Goal: Information Seeking & Learning: Learn about a topic

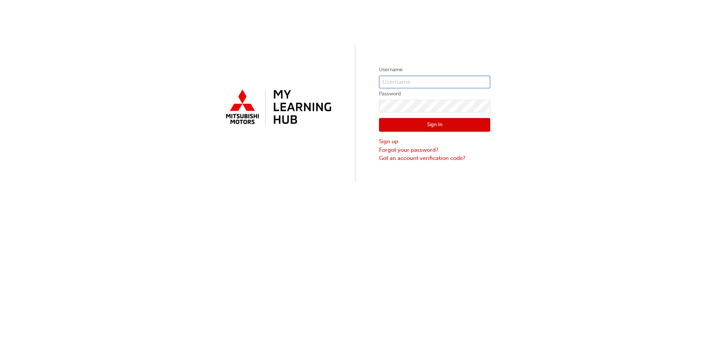
type input "0005981286"
click at [451, 126] on button "Sign In" at bounding box center [434, 125] width 111 height 14
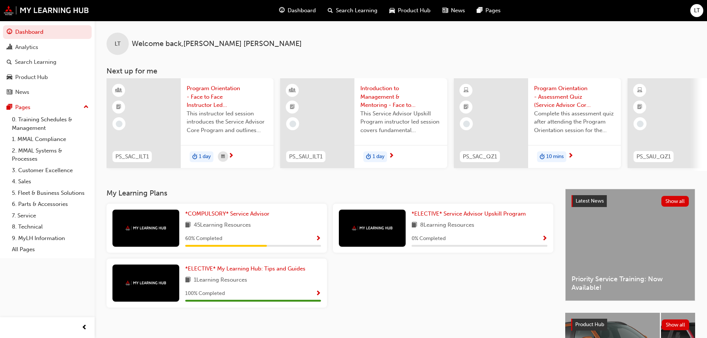
click at [698, 12] on span "LT" at bounding box center [697, 10] width 6 height 9
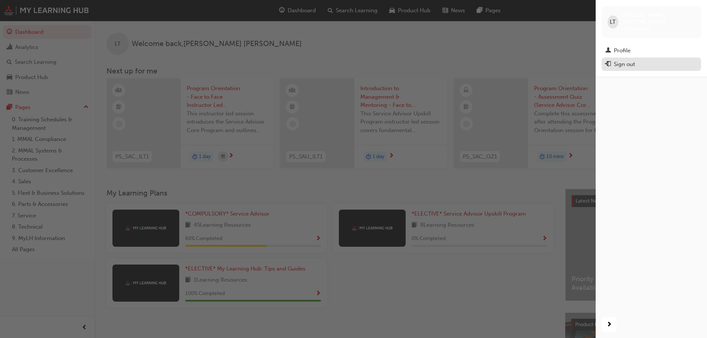
click at [633, 60] on div "Sign out" at bounding box center [623, 64] width 21 height 9
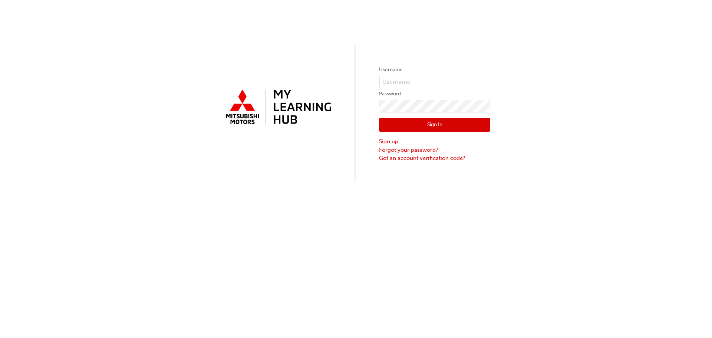
type input "0005981286"
click at [422, 83] on input "0005981286" at bounding box center [434, 82] width 111 height 13
click at [411, 122] on button "Sign In" at bounding box center [434, 125] width 111 height 14
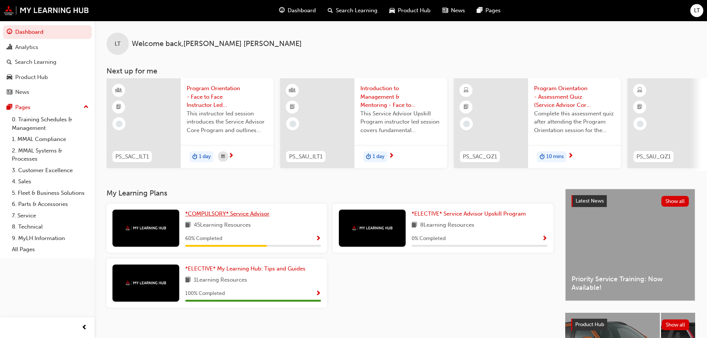
click at [235, 215] on span "*COMPULSORY* Service Advisor" at bounding box center [227, 213] width 84 height 7
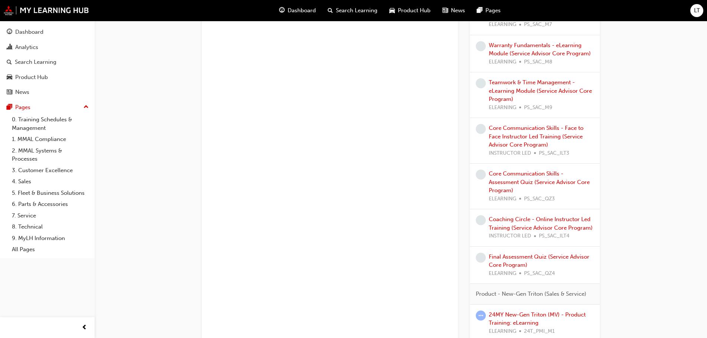
scroll to position [803, 0]
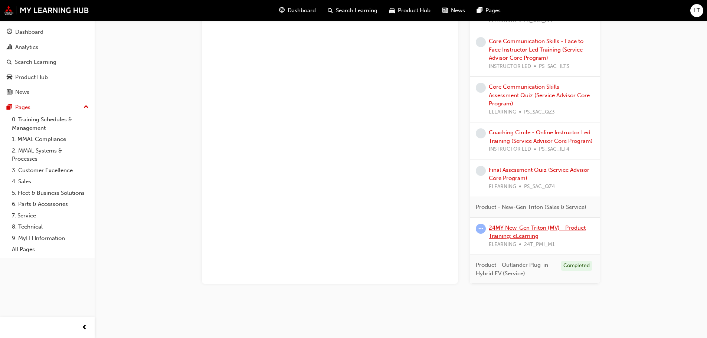
click at [530, 227] on link "24MY New-Gen Triton (MV) - Product Training: eLearning" at bounding box center [536, 231] width 97 height 15
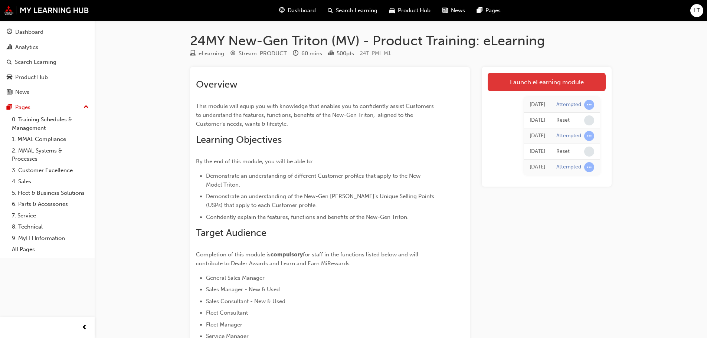
click at [565, 86] on link "Launch eLearning module" at bounding box center [546, 82] width 118 height 19
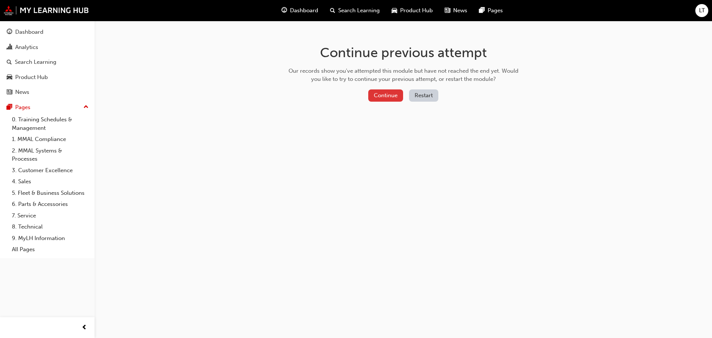
click at [389, 97] on button "Continue" at bounding box center [385, 95] width 35 height 12
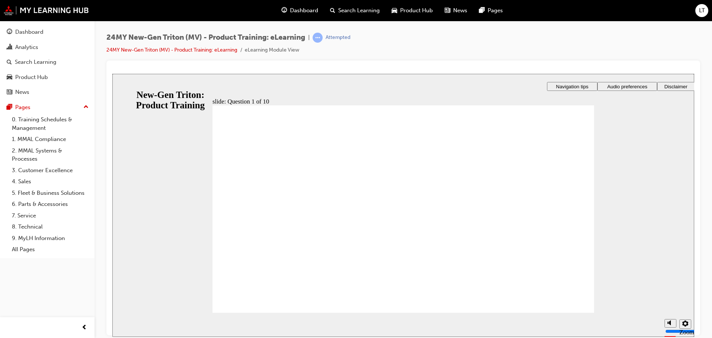
checkbox input "true"
drag, startPoint x: 316, startPoint y: 243, endPoint x: 231, endPoint y: 291, distance: 97.8
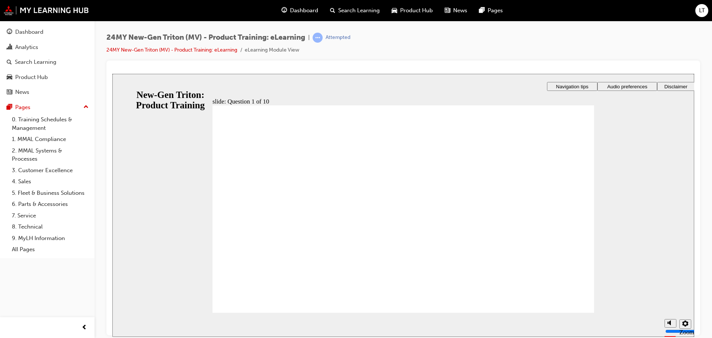
radio input "true"
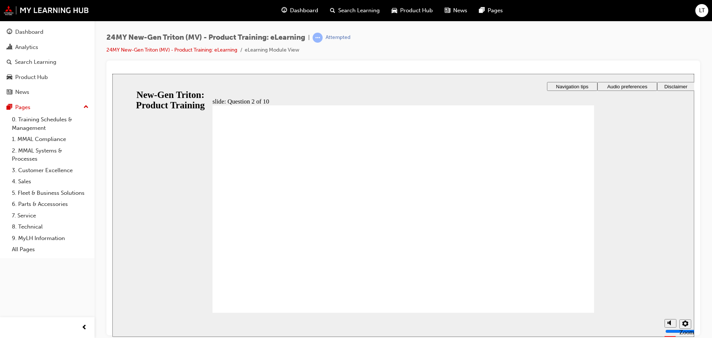
drag, startPoint x: 302, startPoint y: 230, endPoint x: 297, endPoint y: 221, distance: 10.3
checkbox input "true"
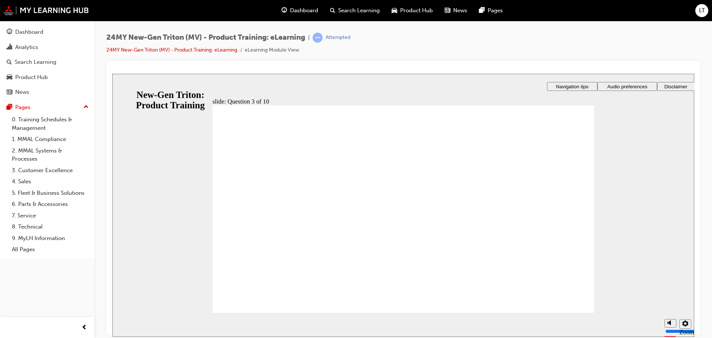
checkbox input "true"
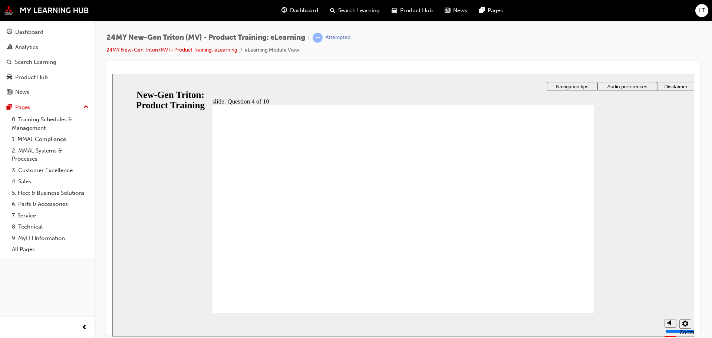
checkbox input "true"
drag, startPoint x: 363, startPoint y: 187, endPoint x: 261, endPoint y: 300, distance: 152.3
